Goal: Transaction & Acquisition: Purchase product/service

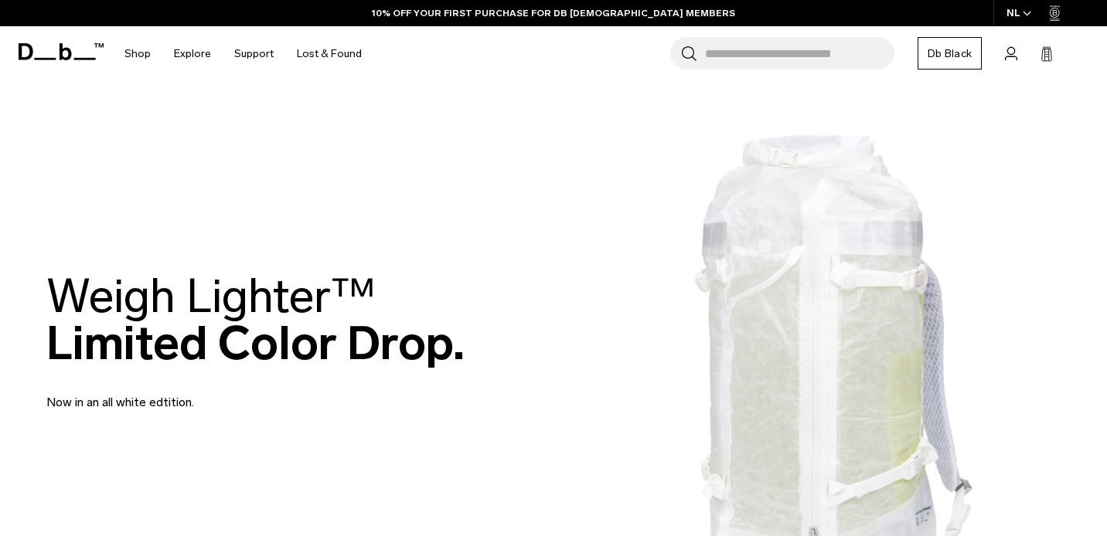
click at [1017, 14] on div "NL" at bounding box center [1019, 13] width 52 height 26
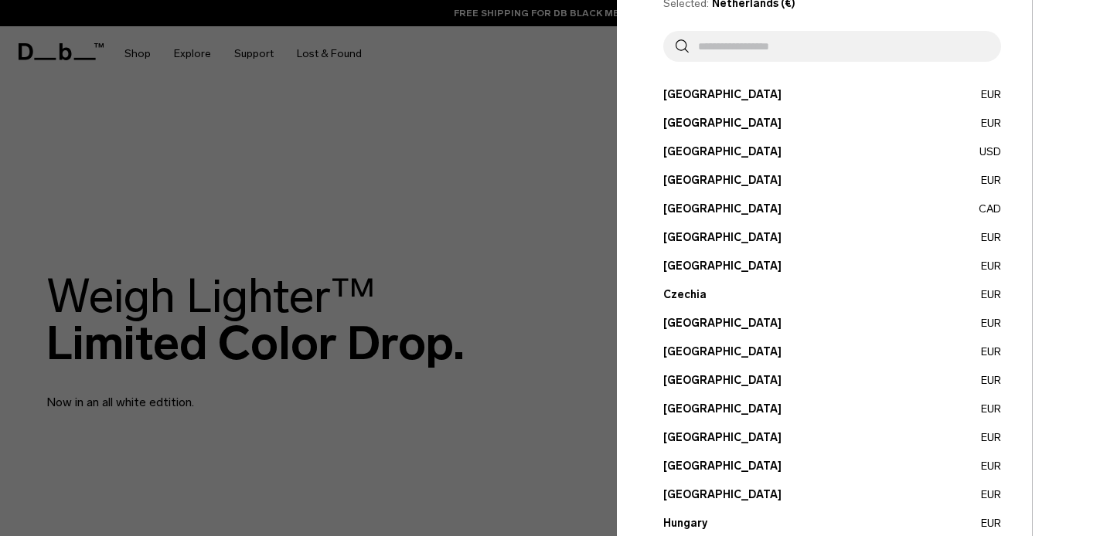
scroll to position [70, 0]
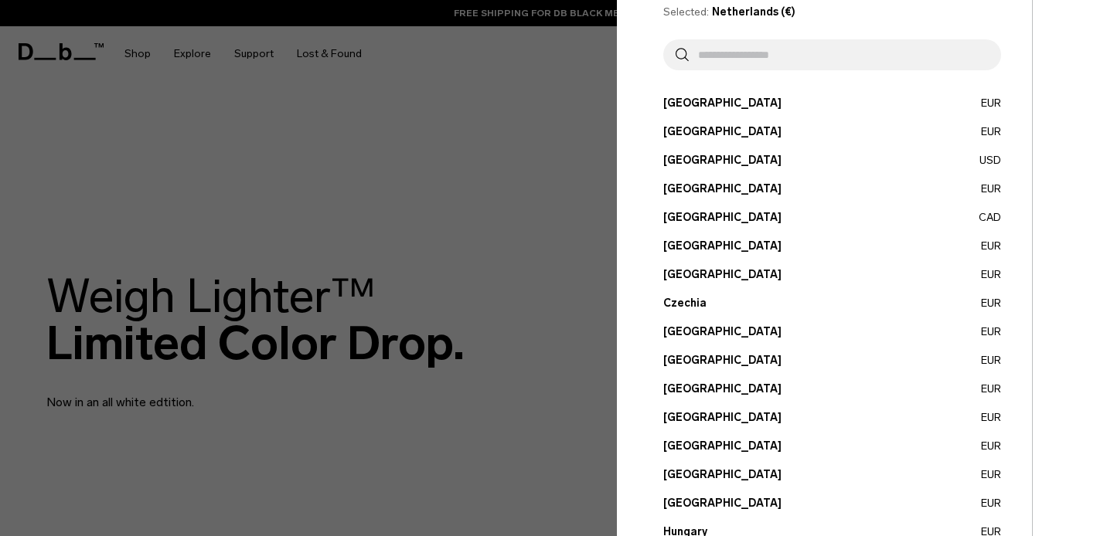
click at [728, 59] on input "text" at bounding box center [839, 54] width 300 height 31
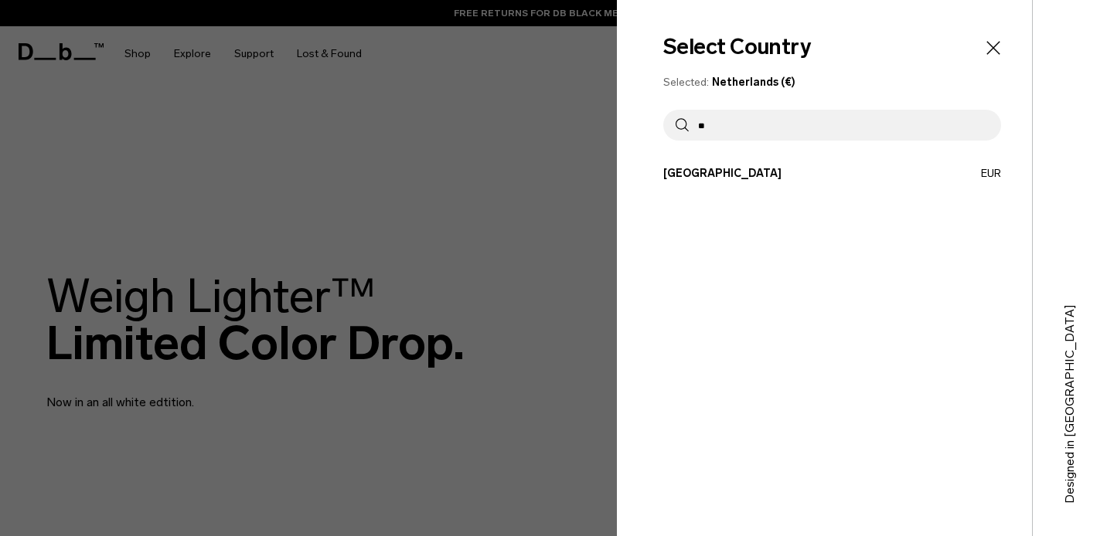
scroll to position [0, 0]
click at [781, 134] on input "*********" at bounding box center [839, 125] width 300 height 31
type input "*"
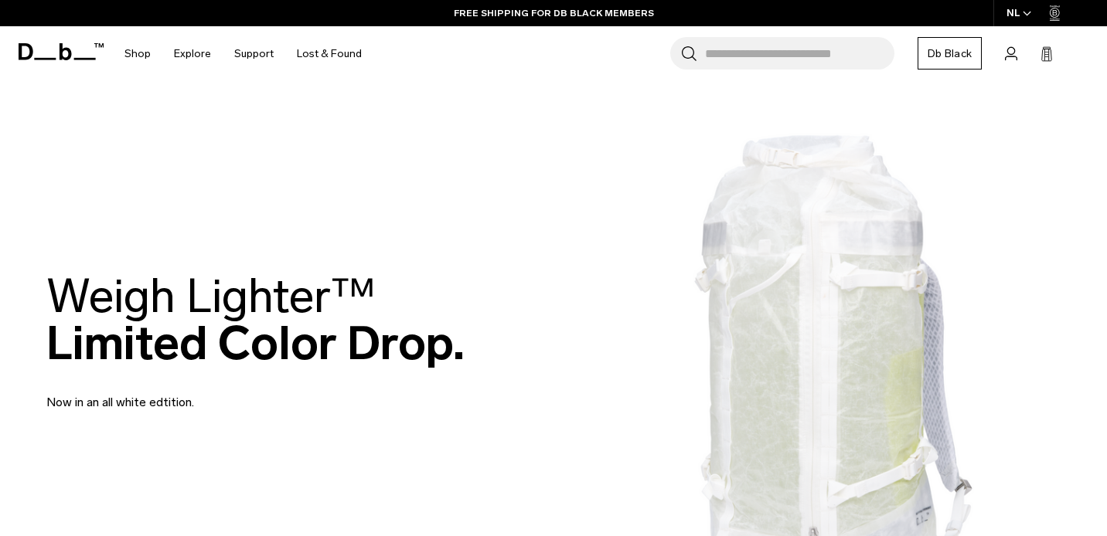
click at [1025, 12] on icon "button" at bounding box center [1027, 13] width 9 height 5
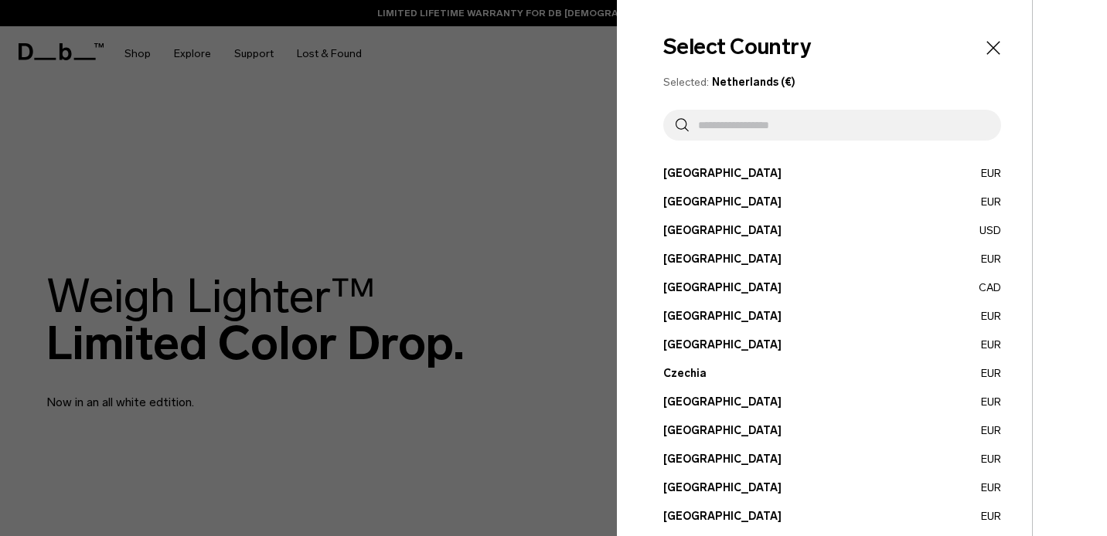
click at [464, 182] on div at bounding box center [553, 268] width 1107 height 536
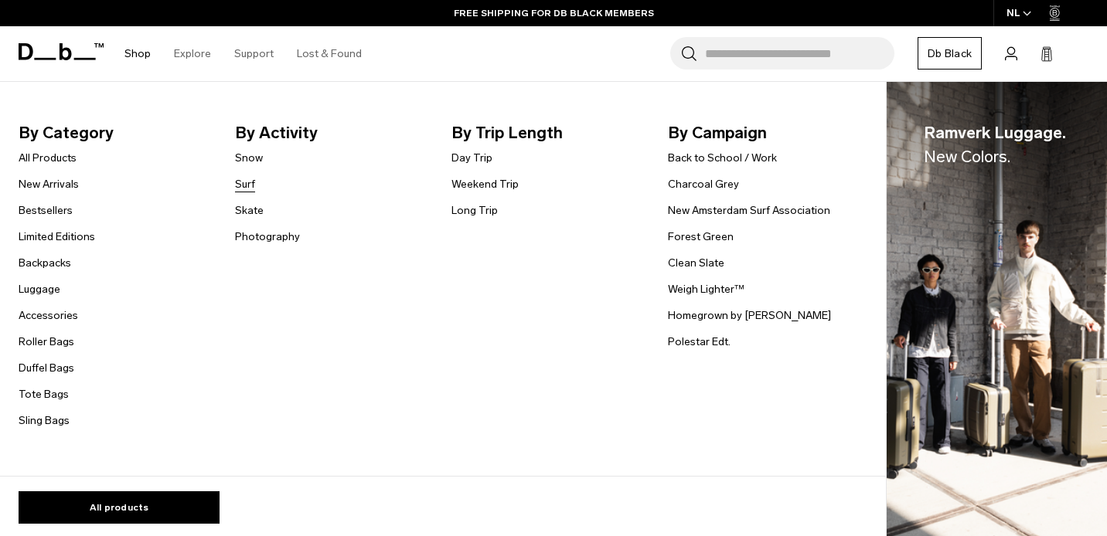
click at [250, 185] on link "Surf" at bounding box center [245, 184] width 20 height 16
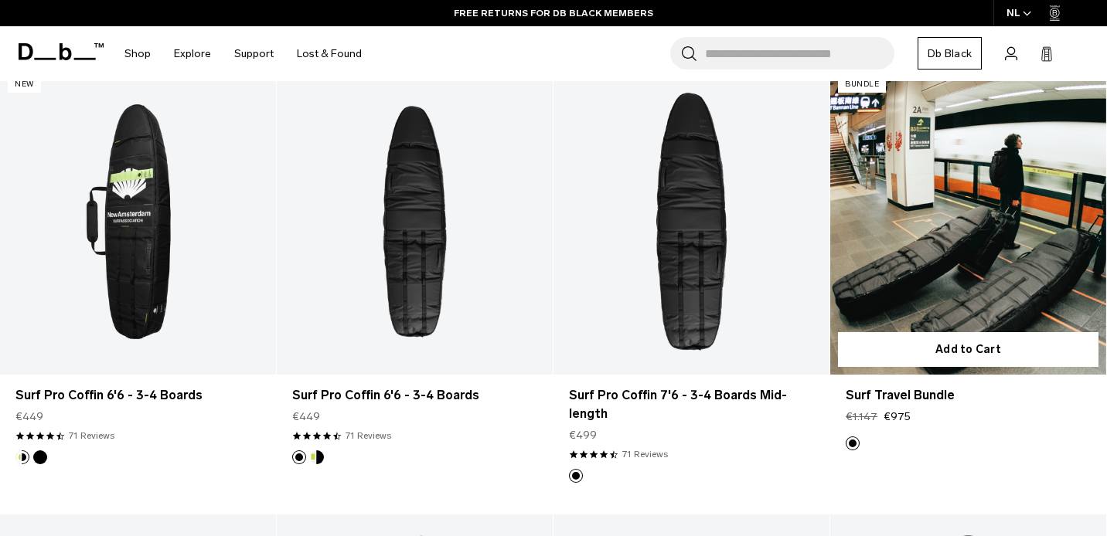
scroll to position [307, 0]
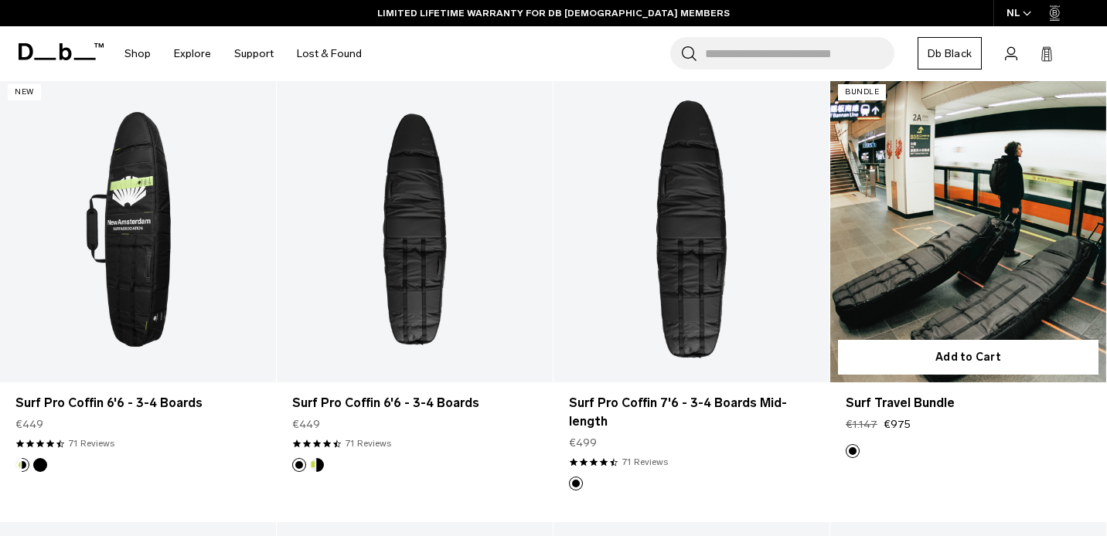
click at [926, 287] on link "Surf Travel Bundle" at bounding box center [968, 230] width 276 height 307
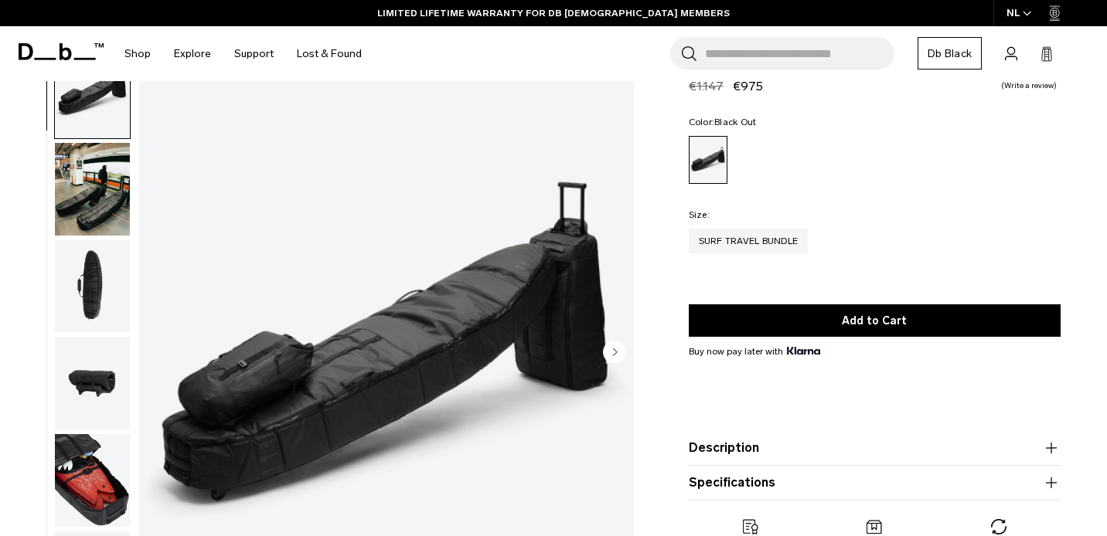
scroll to position [61, 0]
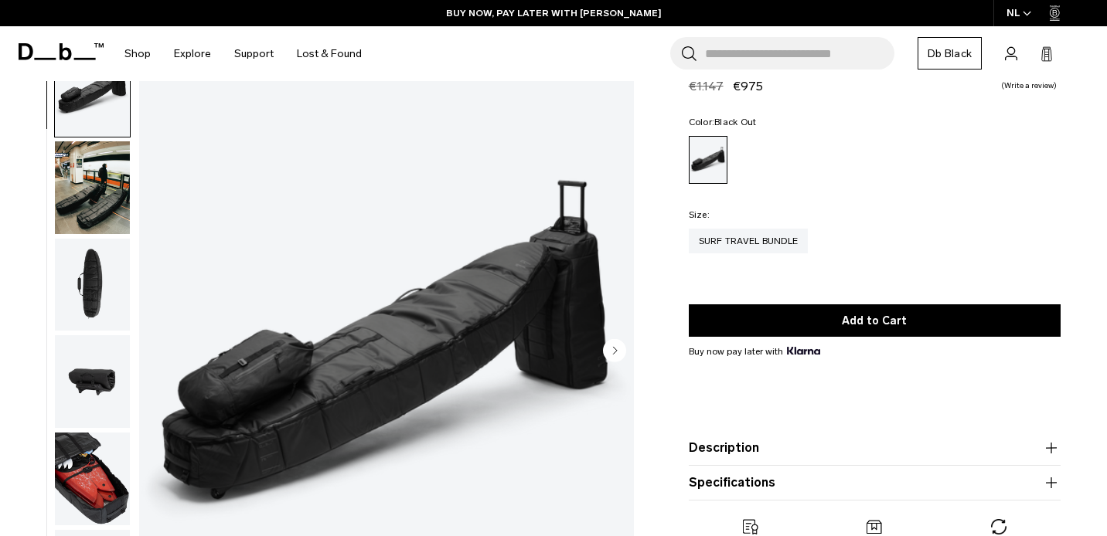
click at [86, 183] on img "button" at bounding box center [92, 187] width 75 height 93
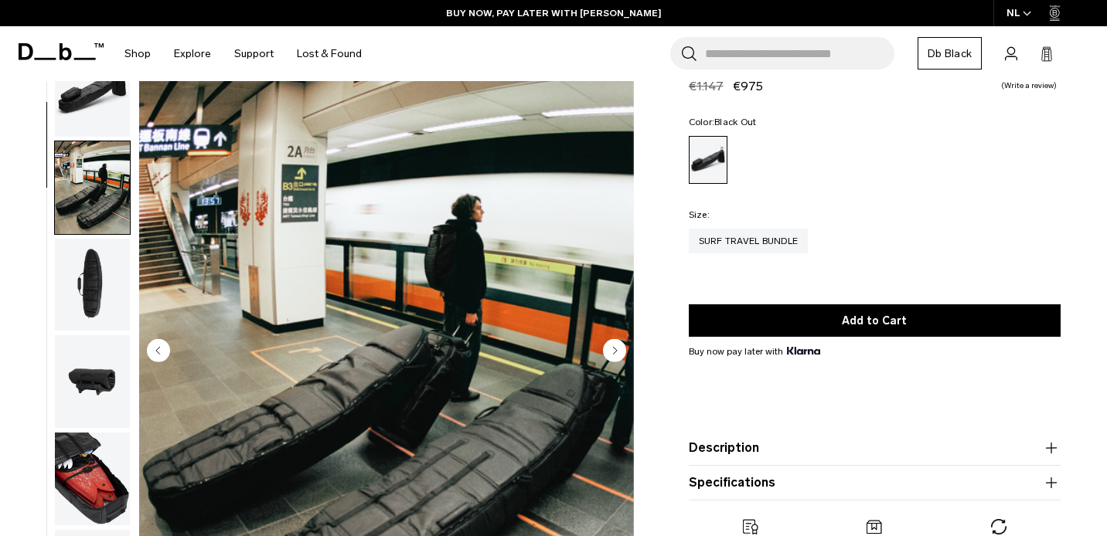
scroll to position [97, 0]
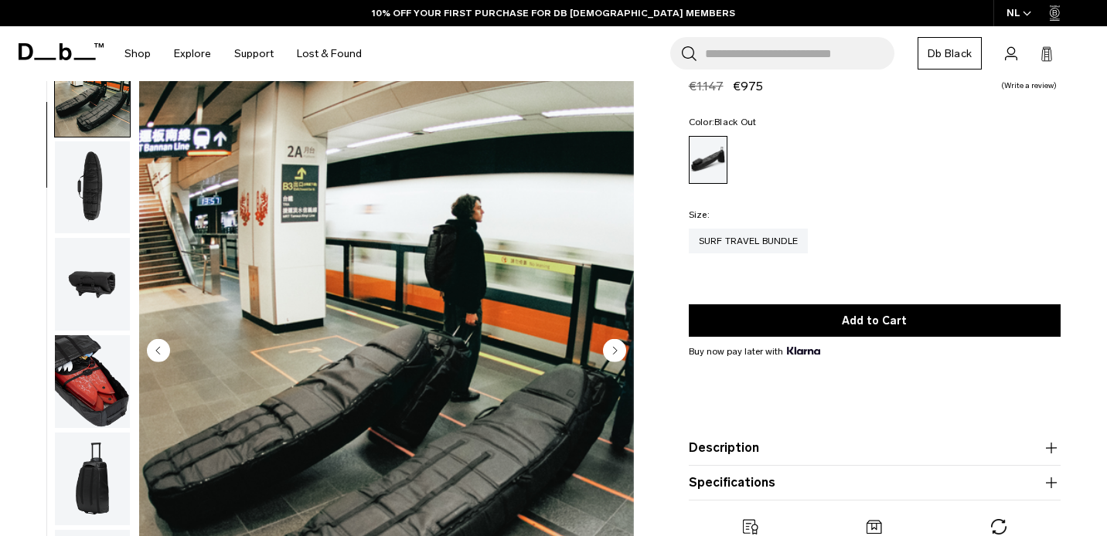
click at [112, 280] on img "button" at bounding box center [92, 284] width 75 height 93
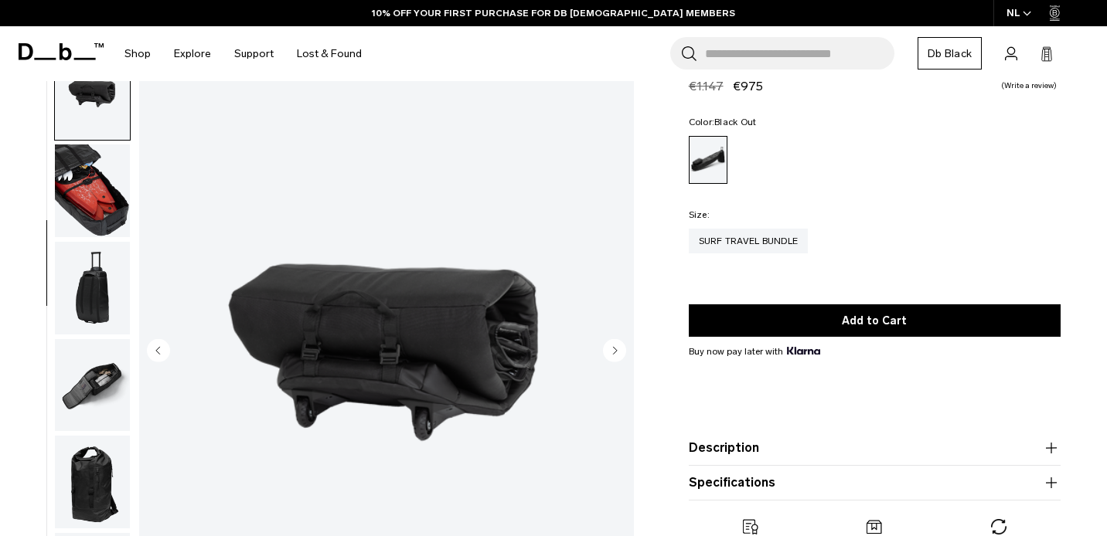
scroll to position [291, 0]
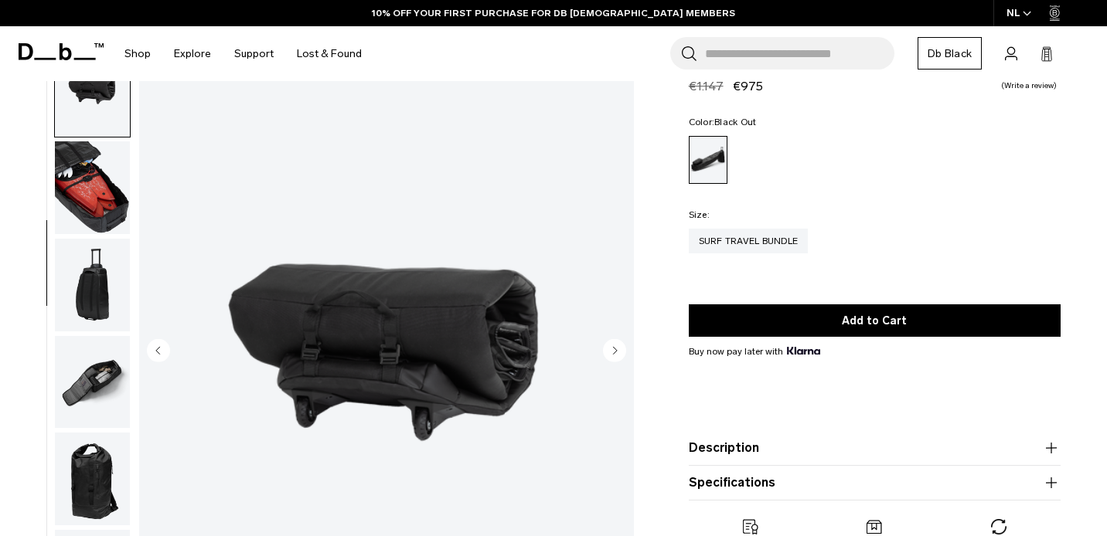
click at [113, 322] on img "button" at bounding box center [92, 285] width 75 height 93
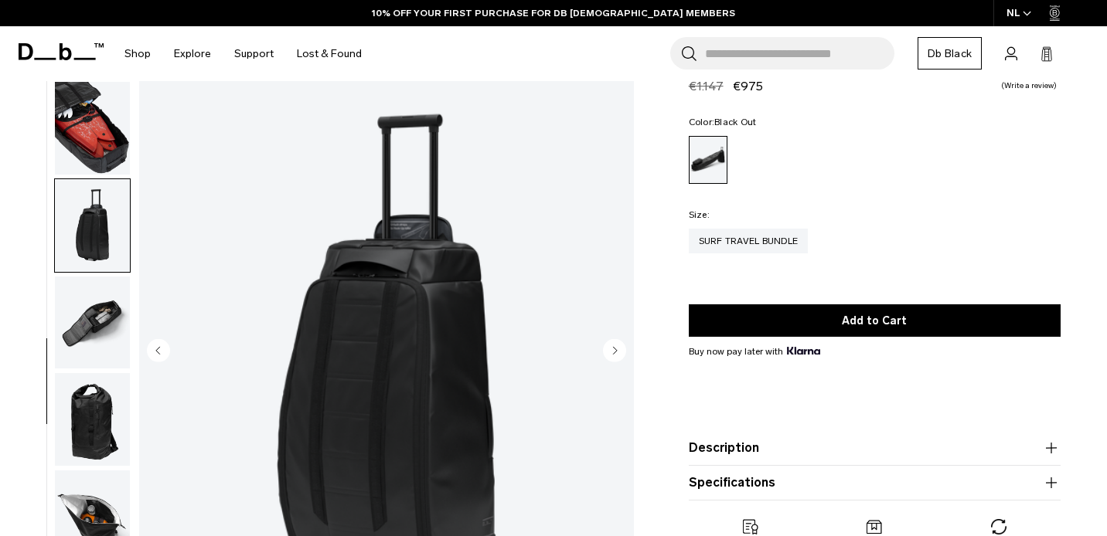
scroll to position [352, 0]
click at [112, 328] on img "button" at bounding box center [92, 322] width 75 height 93
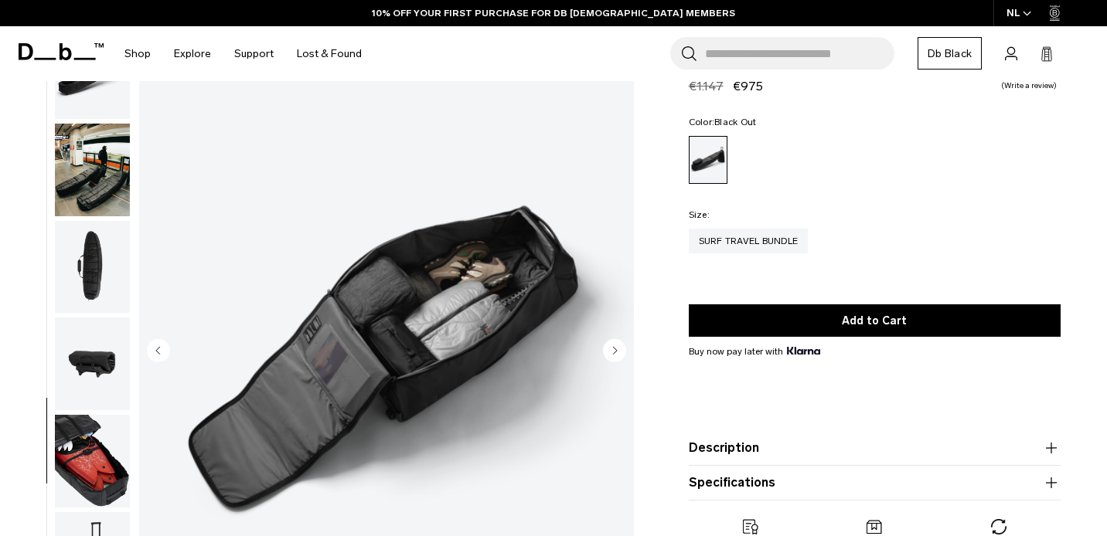
scroll to position [0, 0]
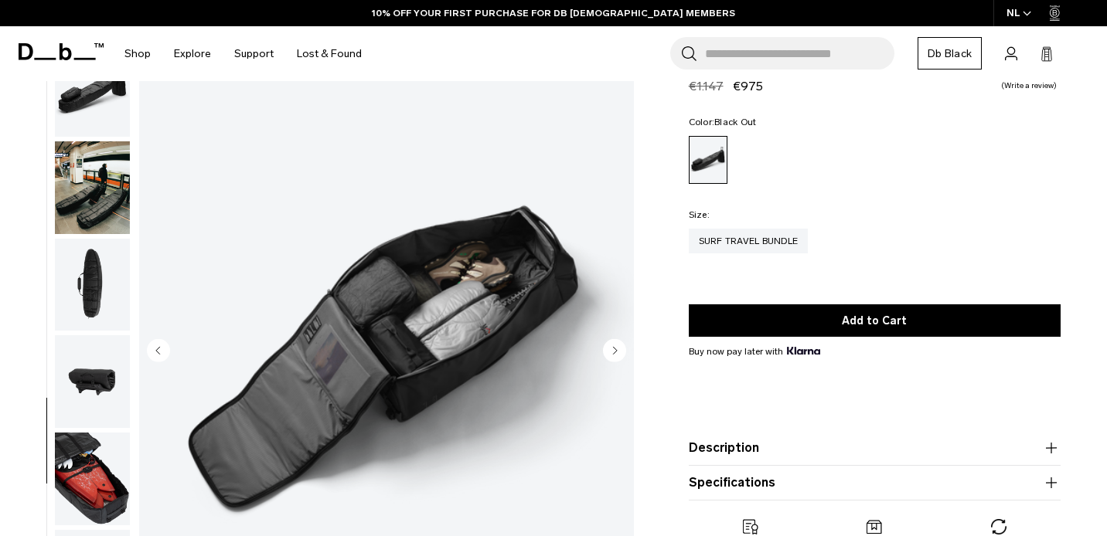
click at [100, 94] on img "button" at bounding box center [92, 90] width 75 height 93
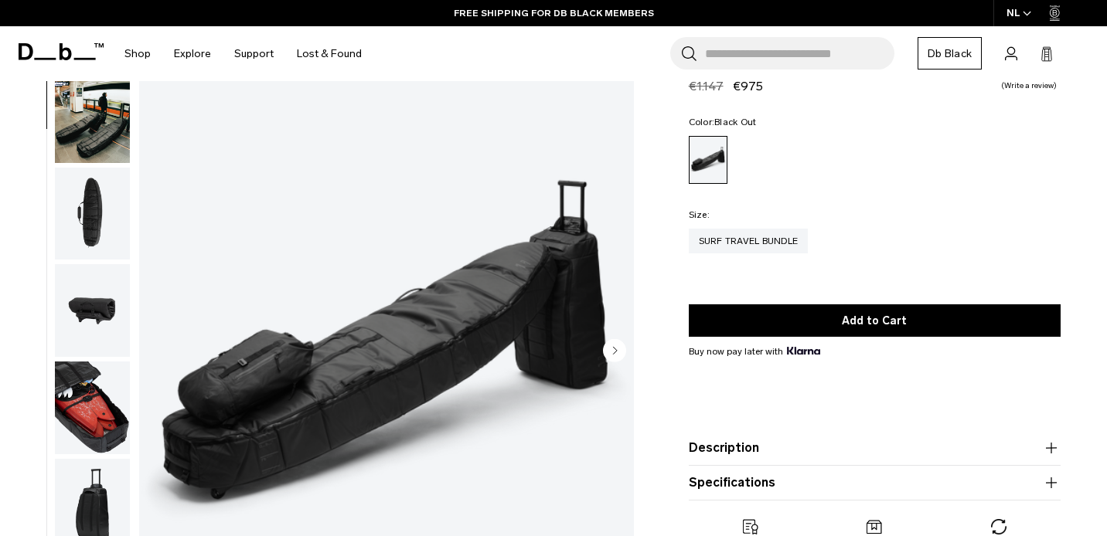
scroll to position [352, 0]
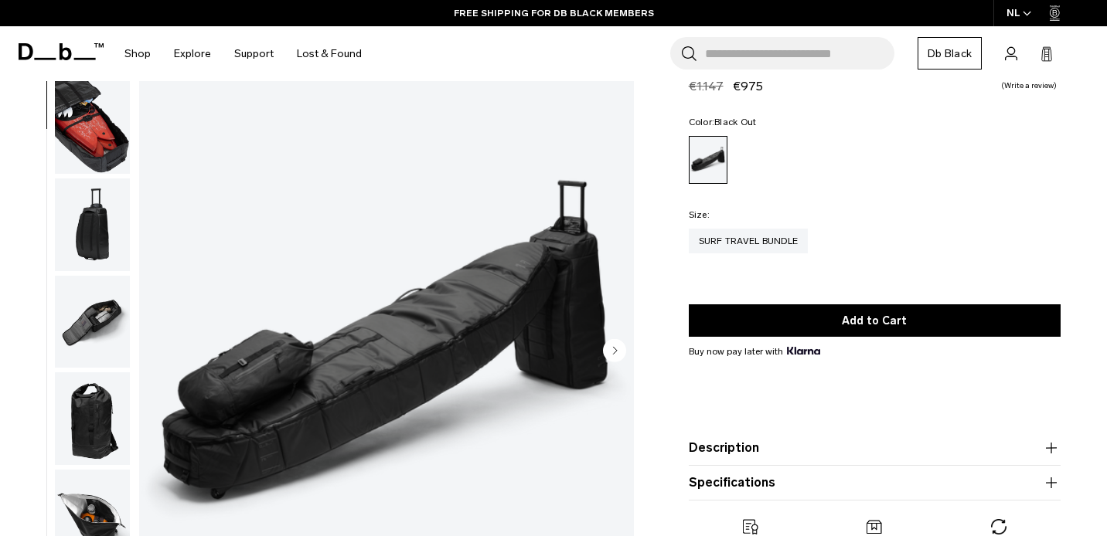
click at [100, 239] on img "button" at bounding box center [92, 225] width 75 height 93
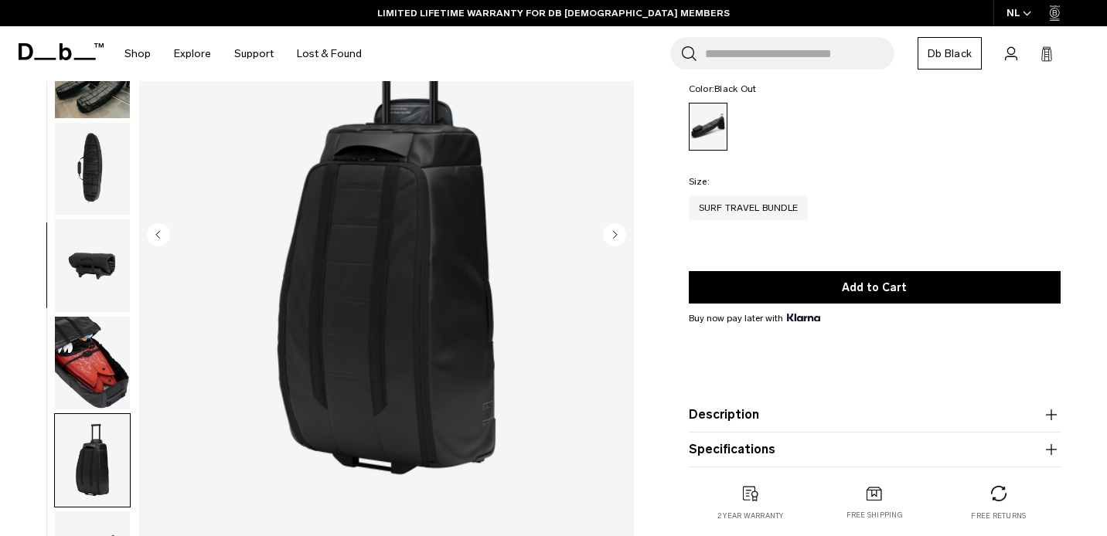
scroll to position [0, 0]
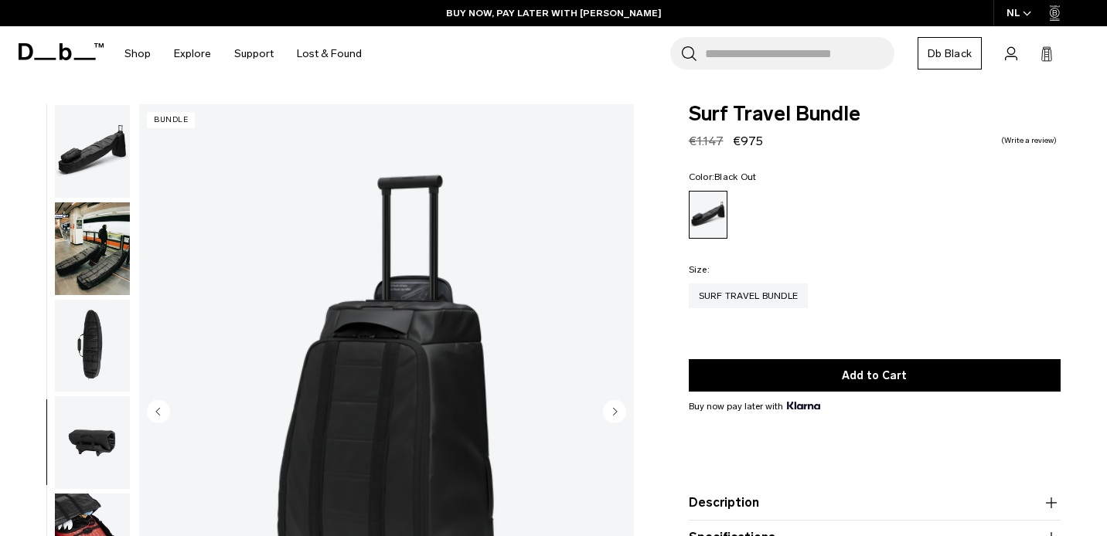
click at [97, 169] on img "button" at bounding box center [92, 151] width 75 height 93
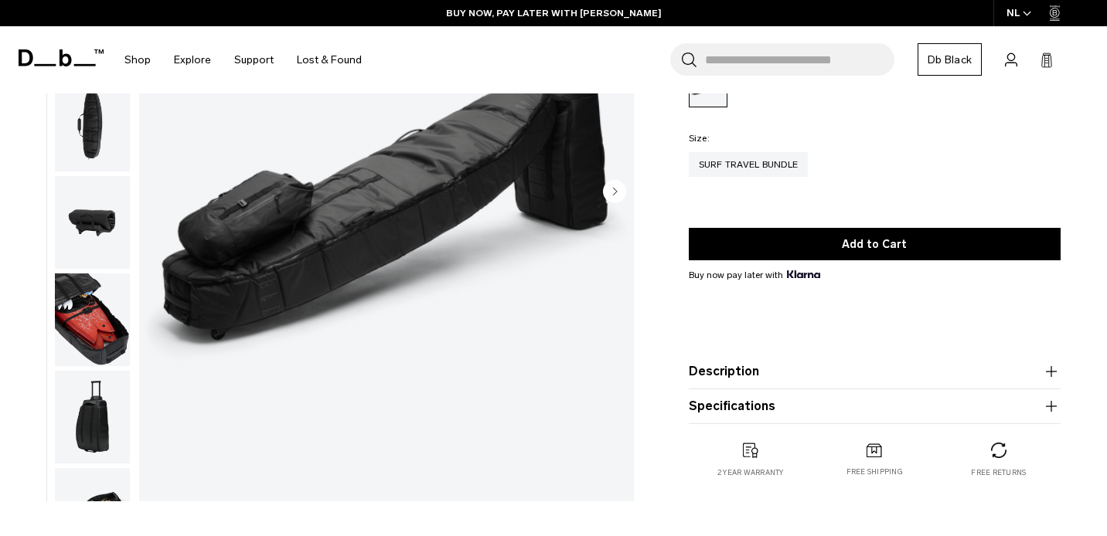
scroll to position [103, 0]
